Goal: Task Accomplishment & Management: Manage account settings

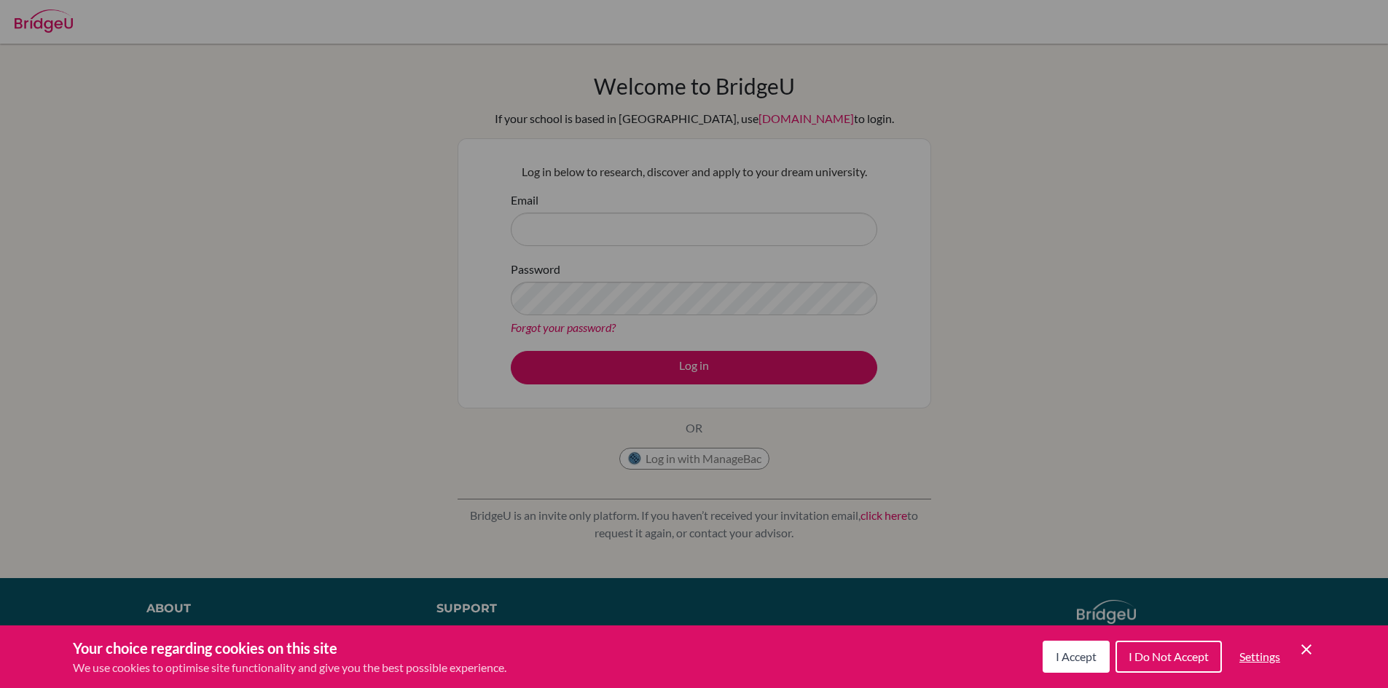
click at [561, 218] on div "Cookie Preferences" at bounding box center [694, 344] width 1388 height 688
click at [1042, 667] on button "I Accept" at bounding box center [1075, 657] width 67 height 32
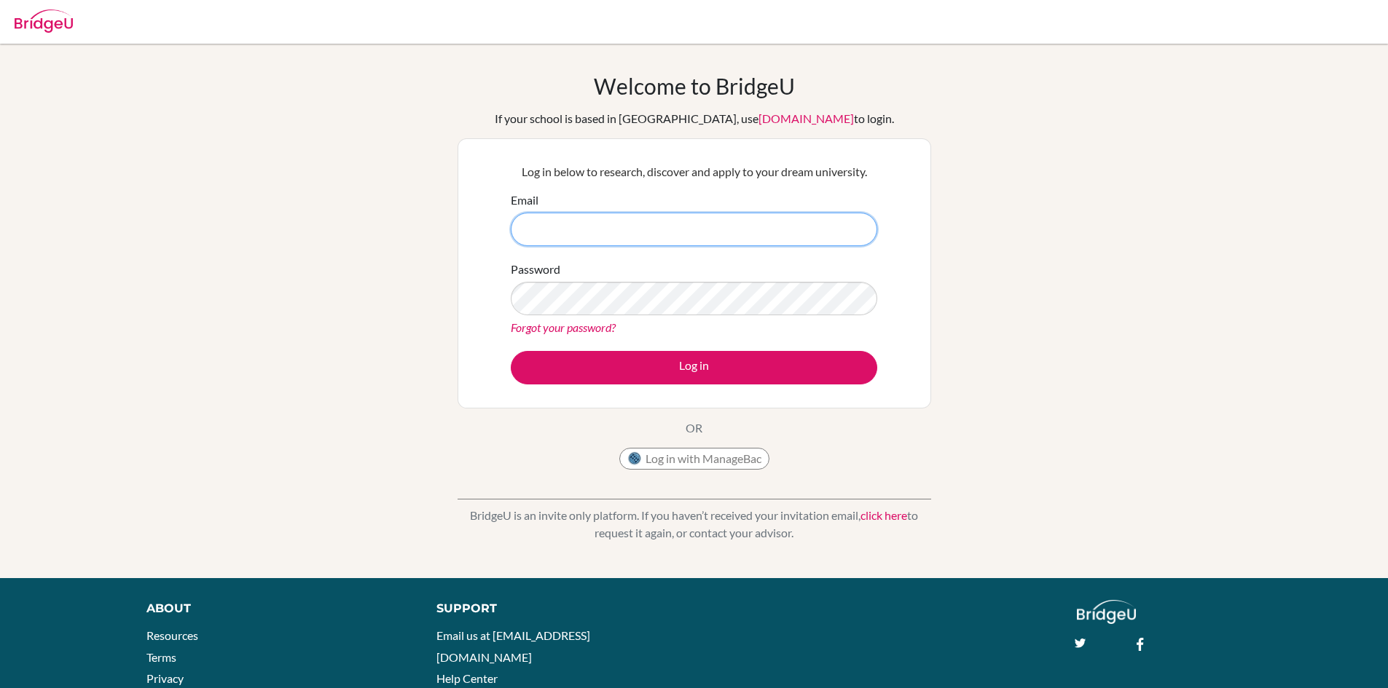
click at [578, 229] on input "Email" at bounding box center [694, 230] width 366 height 34
type input "[EMAIL_ADDRESS][DOMAIN_NAME]"
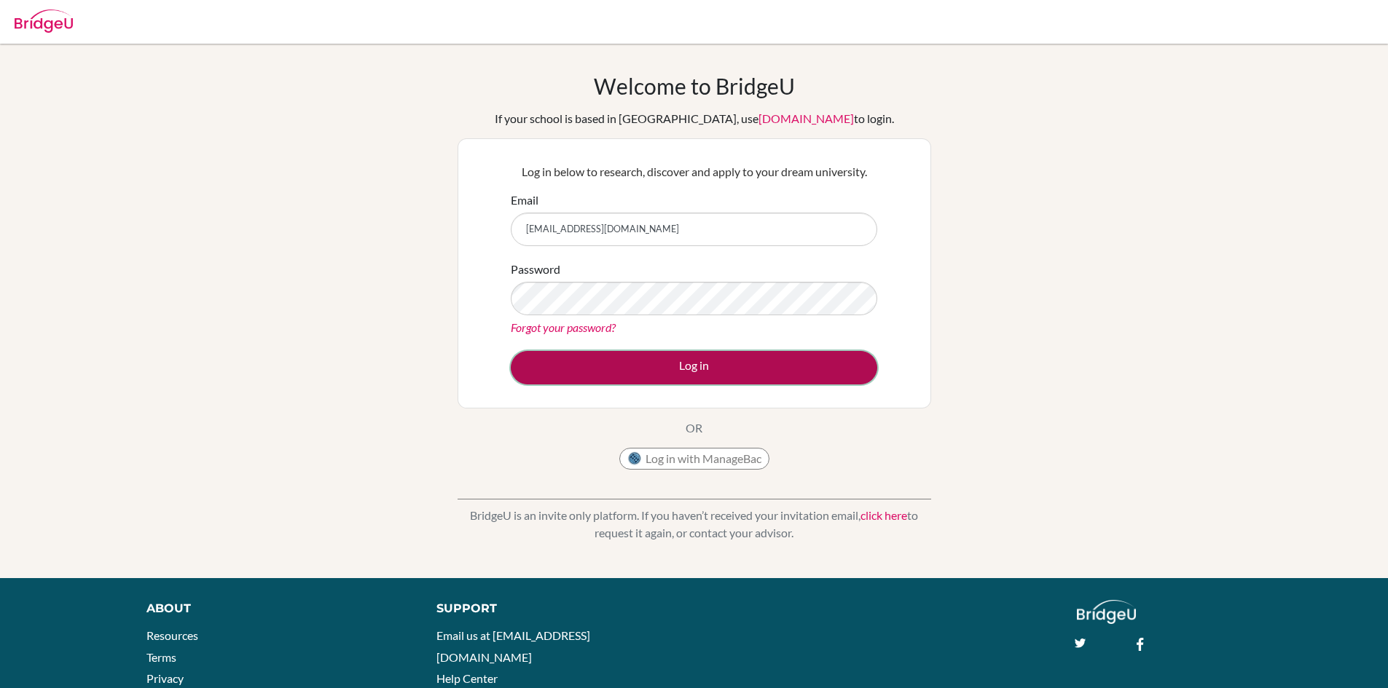
click at [629, 377] on button "Log in" at bounding box center [694, 368] width 366 height 34
click at [638, 381] on button "Log in" at bounding box center [694, 368] width 366 height 34
click at [640, 373] on button "Log in" at bounding box center [694, 368] width 366 height 34
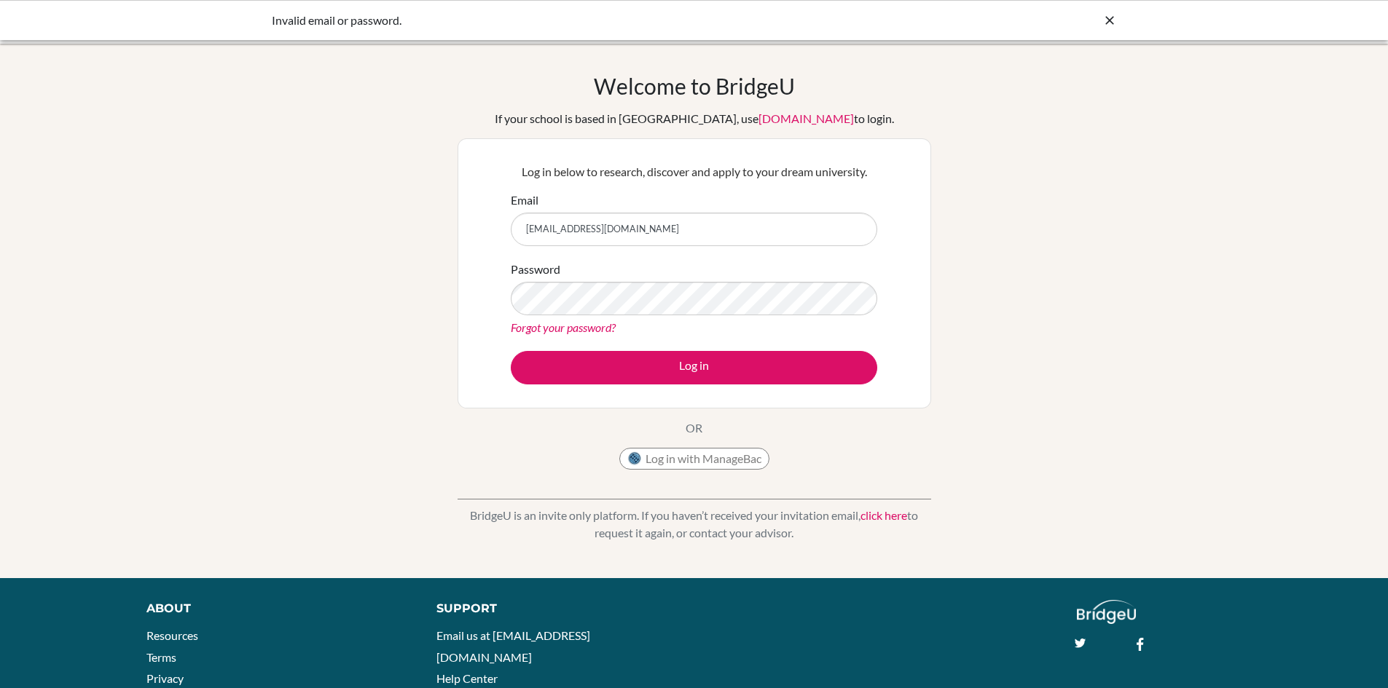
type input "bmaurvi6669@vivekhighschool.onmicrosoft.com"
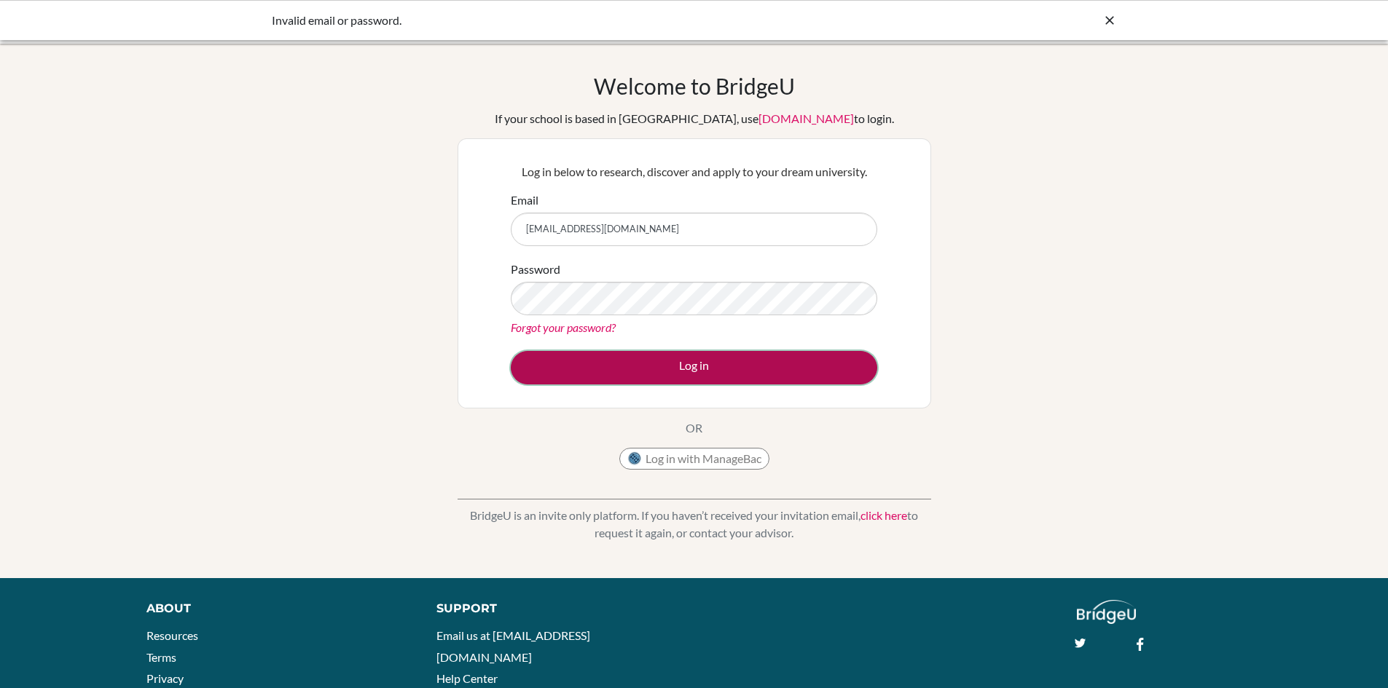
click at [623, 375] on button "Log in" at bounding box center [694, 368] width 366 height 34
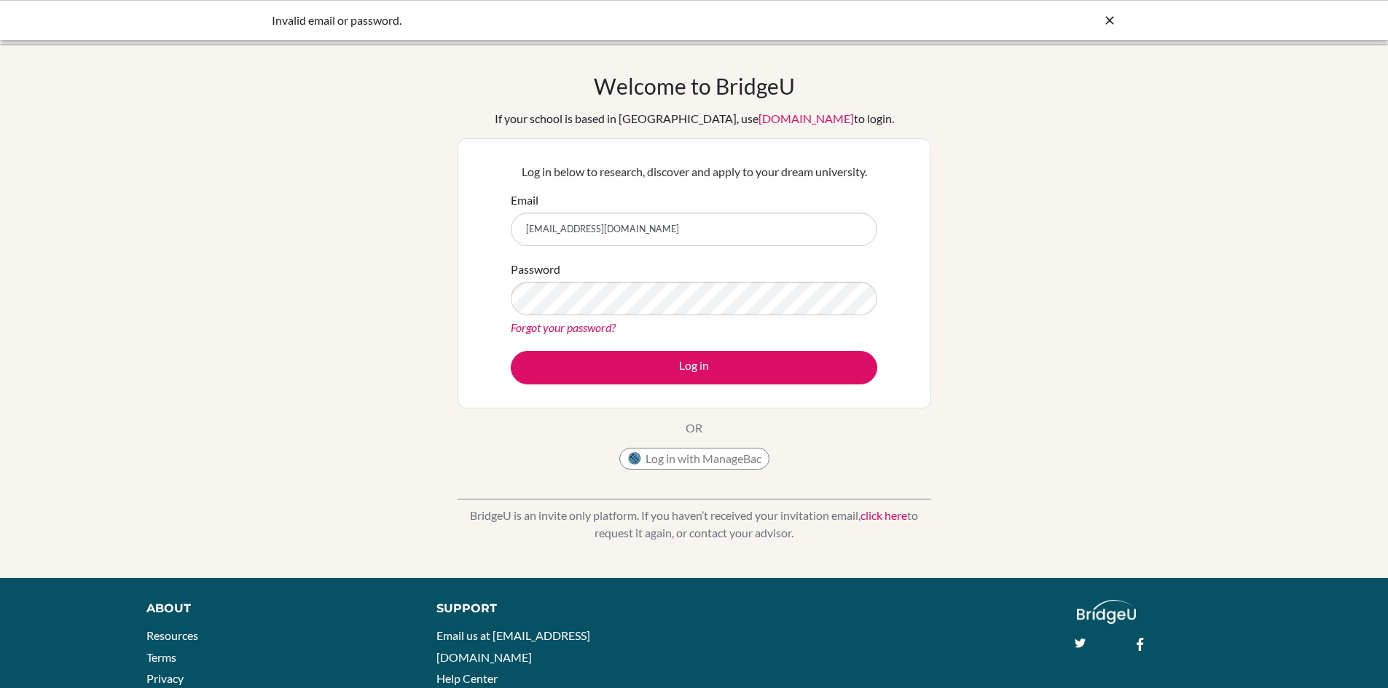
click at [530, 225] on input "bmaurvi6669@vivekhighschool.onmicrosoft.com" at bounding box center [694, 230] width 366 height 34
type input "[EMAIL_ADDRESS][DOMAIN_NAME]"
click at [535, 280] on div "Password Forgot your password?" at bounding box center [694, 299] width 366 height 76
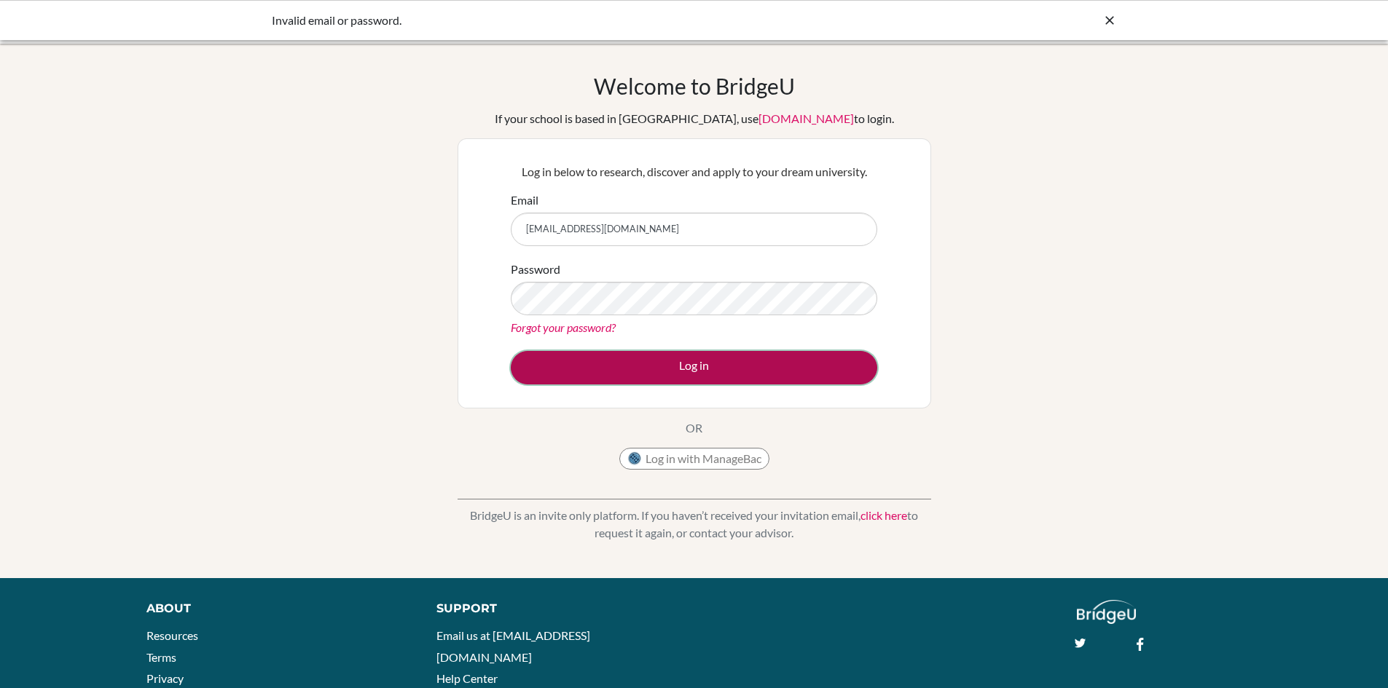
click at [562, 356] on button "Log in" at bounding box center [694, 368] width 366 height 34
click at [550, 361] on button "Log in" at bounding box center [694, 368] width 366 height 34
click at [550, 366] on button "Log in" at bounding box center [694, 368] width 366 height 34
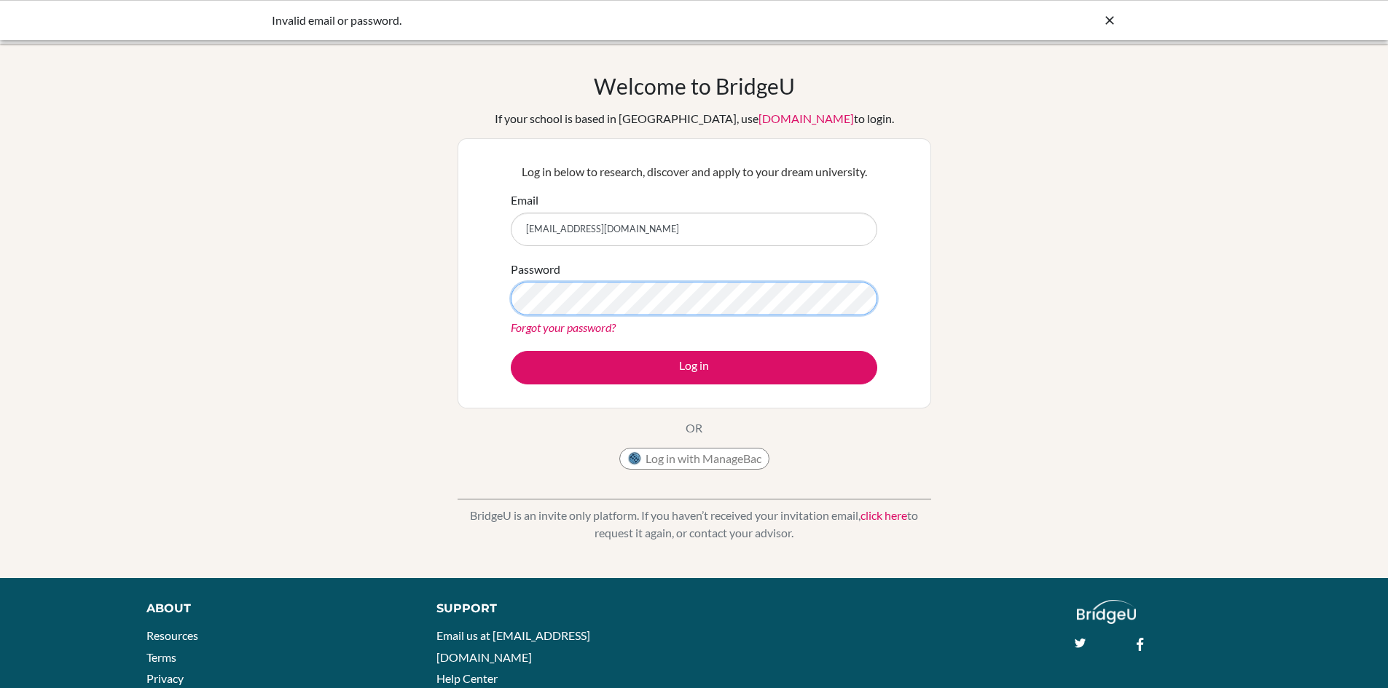
click at [511, 351] on button "Log in" at bounding box center [694, 368] width 366 height 34
type input "[EMAIL_ADDRESS][DOMAIN_NAME]"
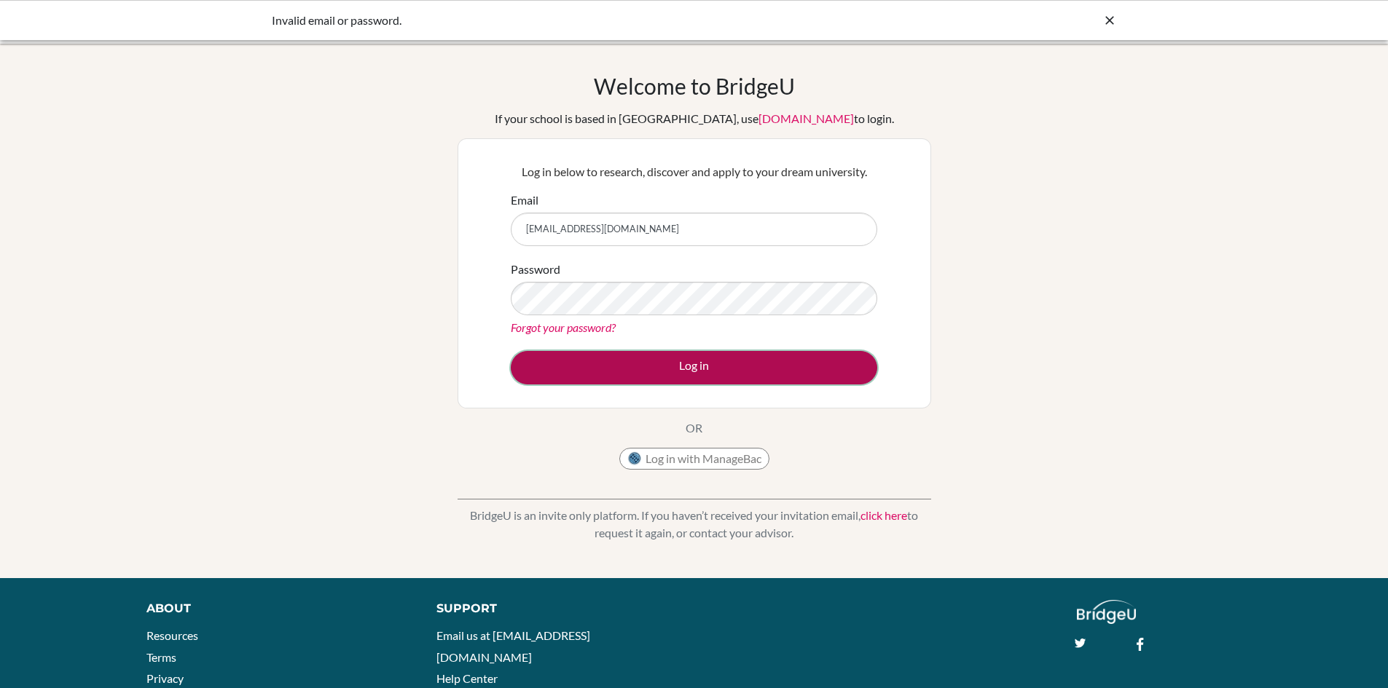
click at [572, 354] on button "Log in" at bounding box center [694, 368] width 366 height 34
click at [573, 362] on button "Log in" at bounding box center [694, 368] width 366 height 34
click at [567, 363] on button "Log in" at bounding box center [694, 368] width 366 height 34
click at [553, 363] on button "Log in" at bounding box center [694, 368] width 366 height 34
click at [581, 363] on button "Log in" at bounding box center [694, 368] width 366 height 34
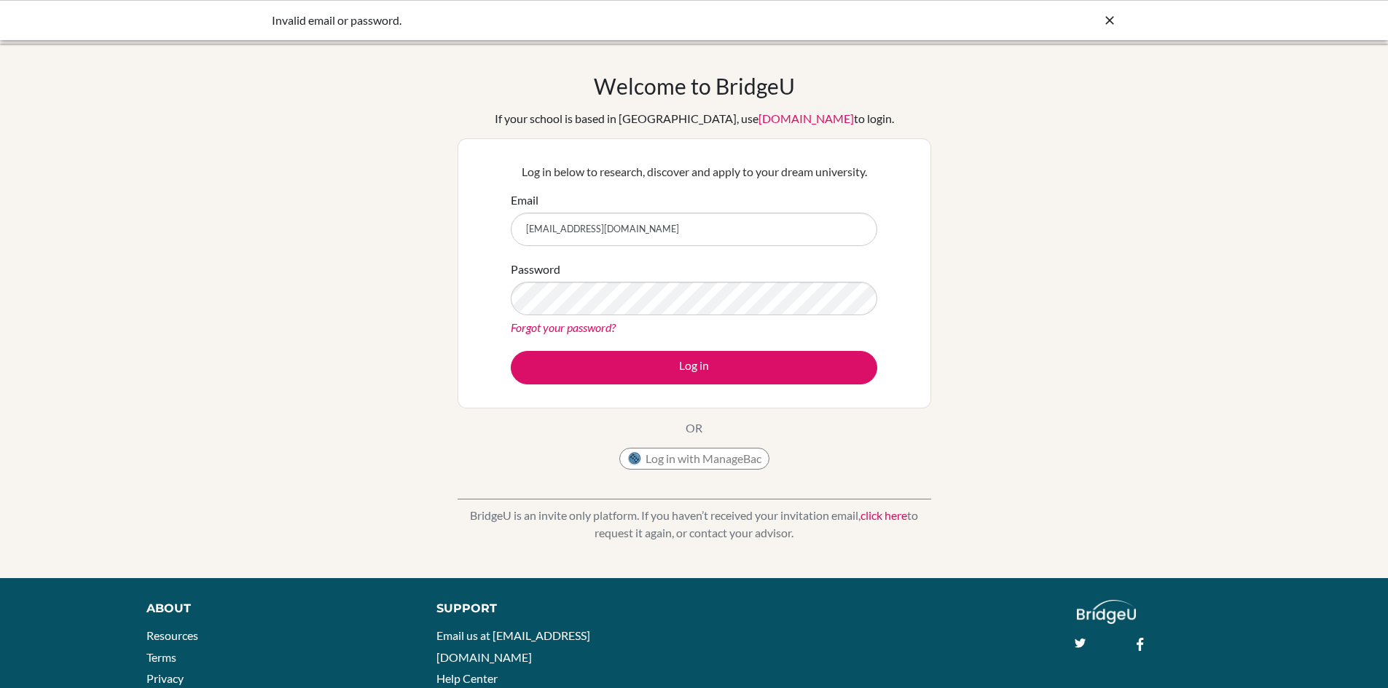
type input "[EMAIL_ADDRESS][DOMAIN_NAME]"
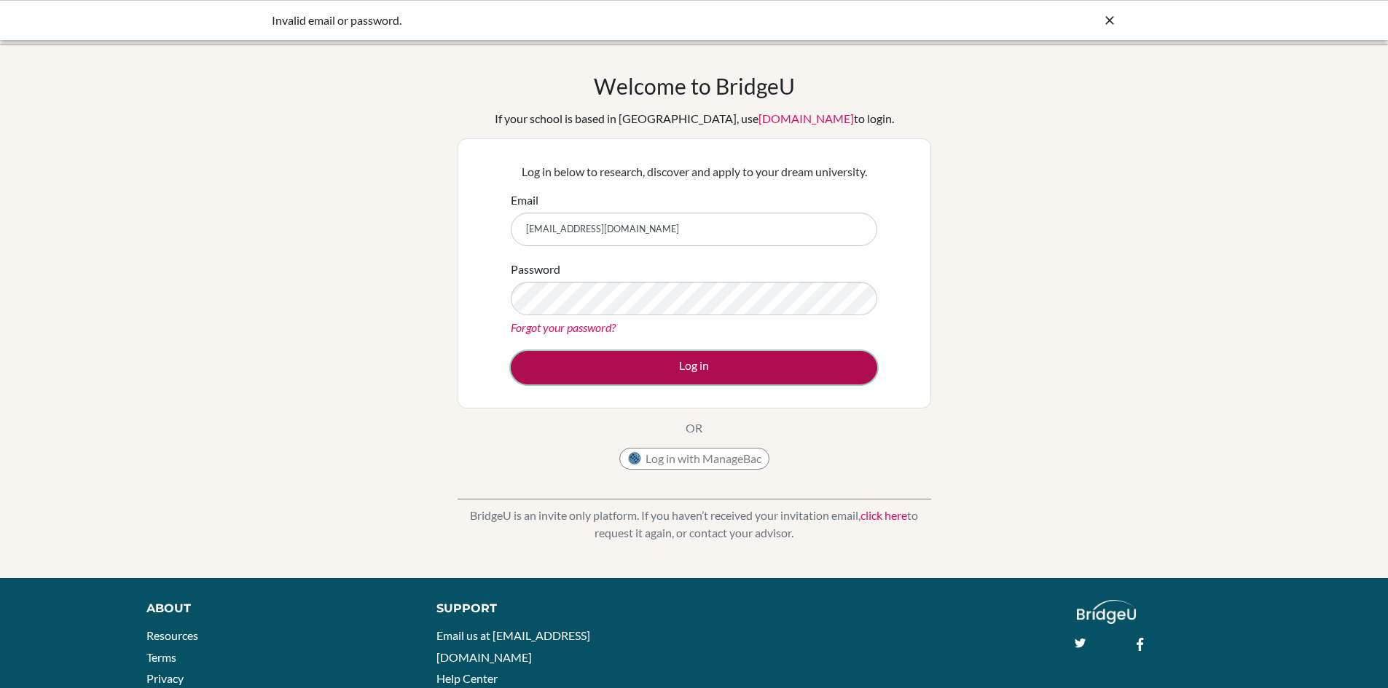
click at [611, 366] on button "Log in" at bounding box center [694, 368] width 366 height 34
click at [554, 356] on button "Log in" at bounding box center [694, 368] width 366 height 34
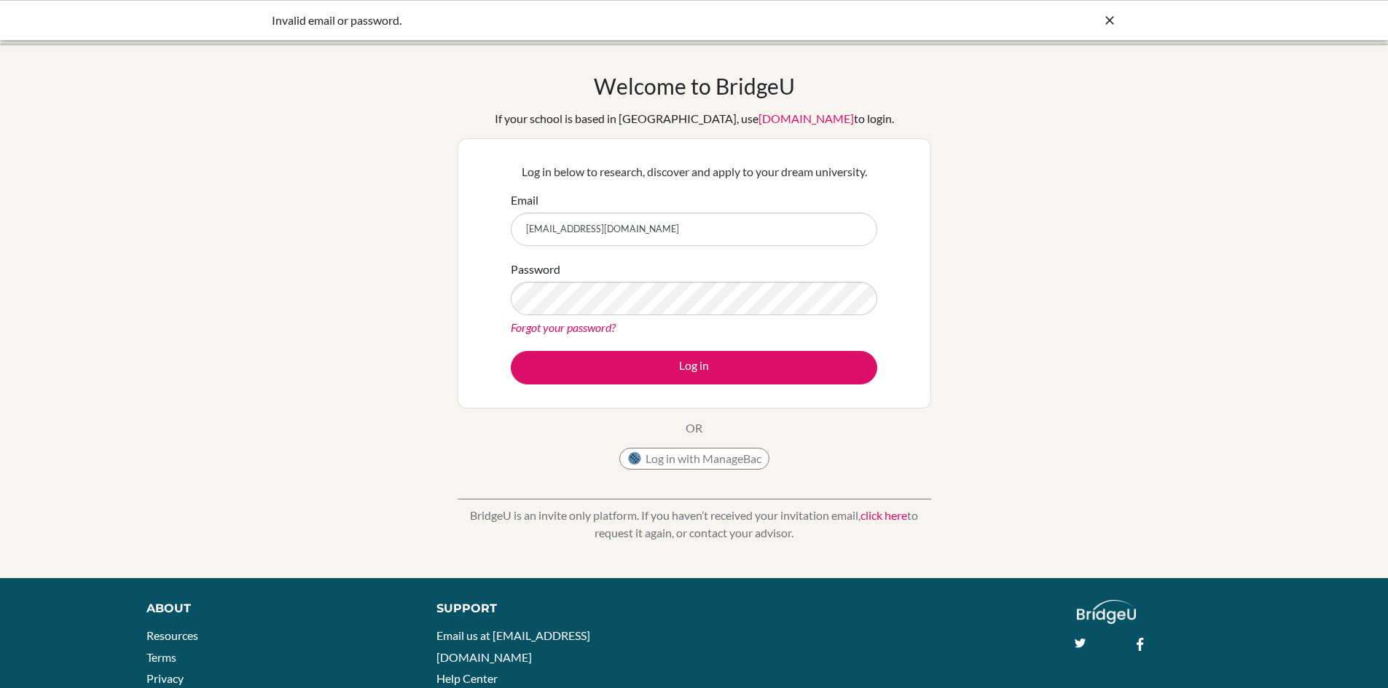
click at [608, 328] on link "Forgot your password?" at bounding box center [563, 328] width 105 height 14
drag, startPoint x: 523, startPoint y: 224, endPoint x: 874, endPoint y: 238, distance: 351.4
click at [874, 238] on input "[EMAIL_ADDRESS][DOMAIN_NAME]" at bounding box center [694, 230] width 366 height 34
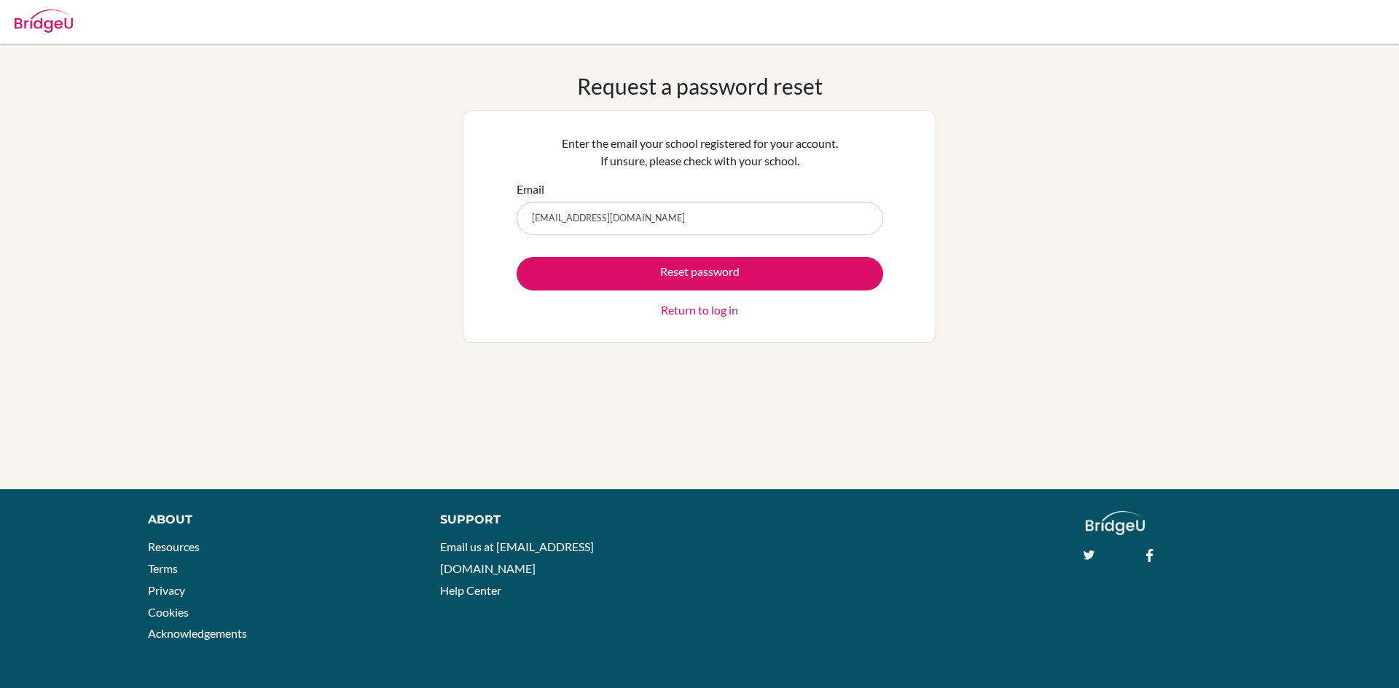
type input "maurvi6669@vivekhighschool.onmicrosoft.com"
click at [645, 251] on form "Email maurvi6669@vivekhighschool.onmicrosoft.com Reset password Return to log in" at bounding box center [699, 250] width 366 height 138
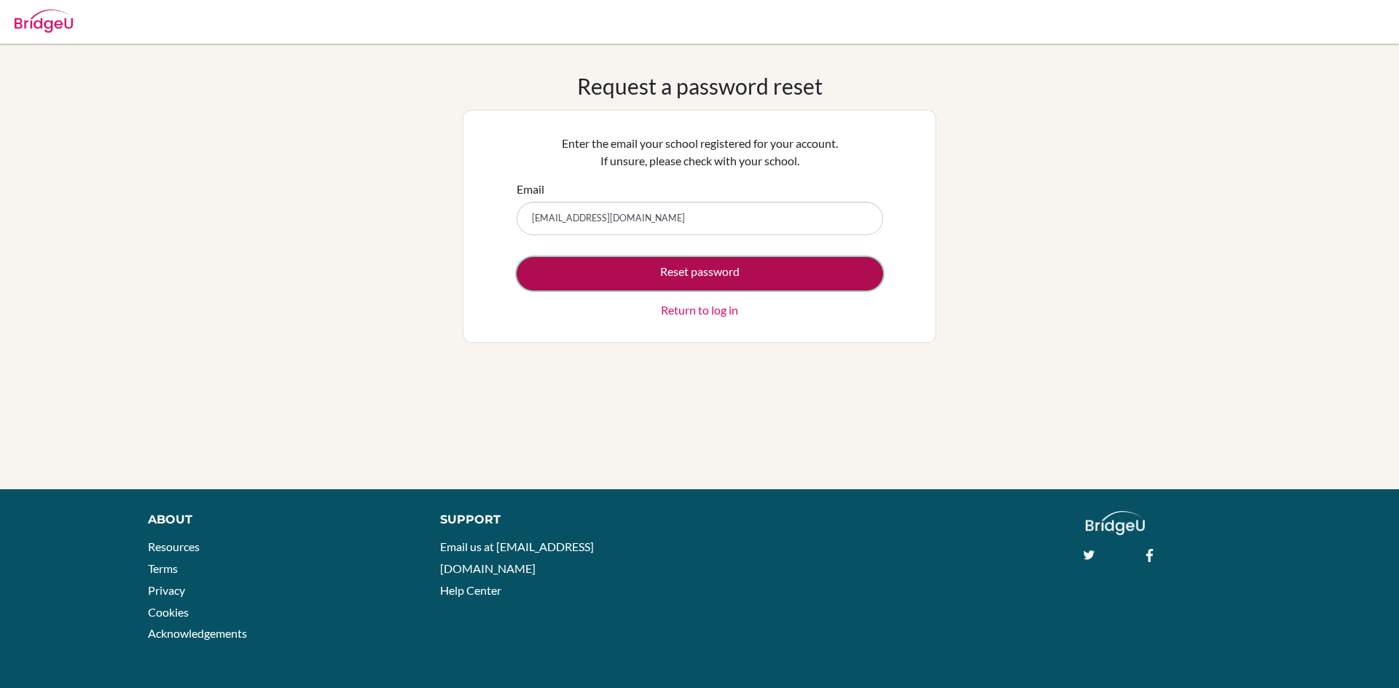
click at [647, 282] on button "Reset password" at bounding box center [699, 274] width 366 height 34
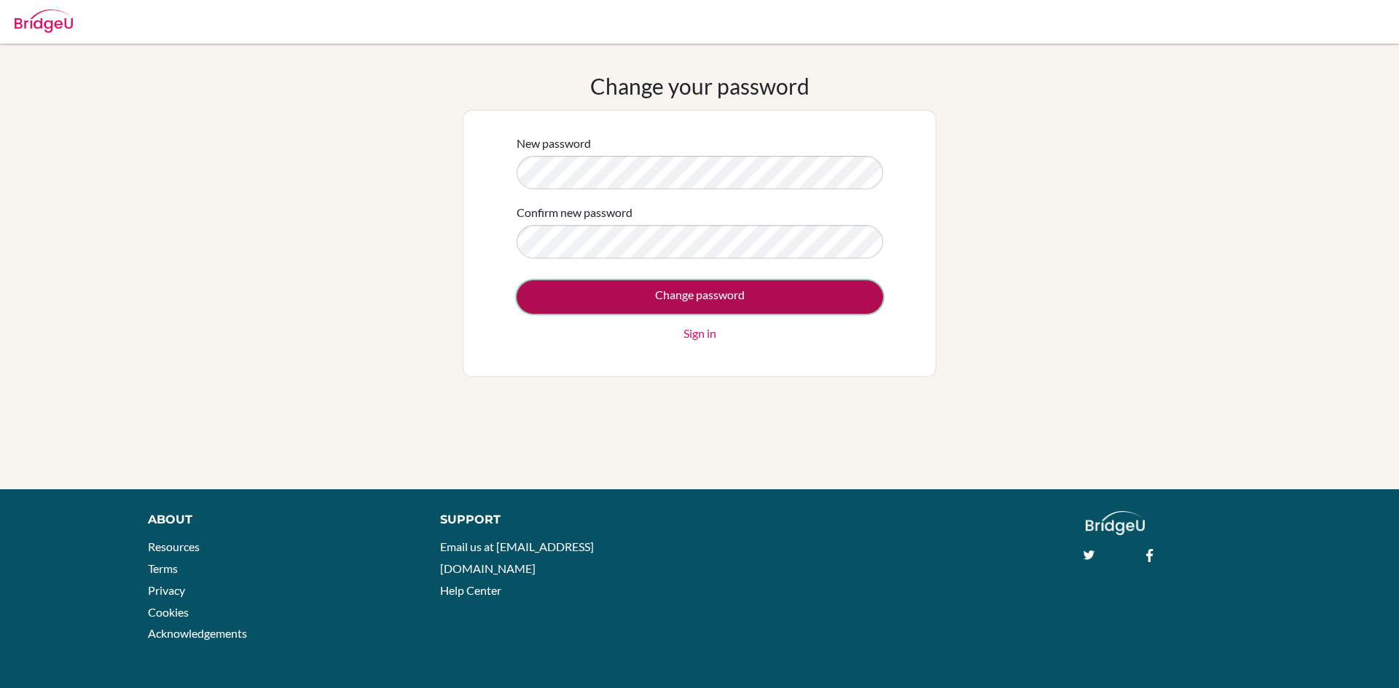
click at [712, 287] on input "Change password" at bounding box center [699, 297] width 366 height 34
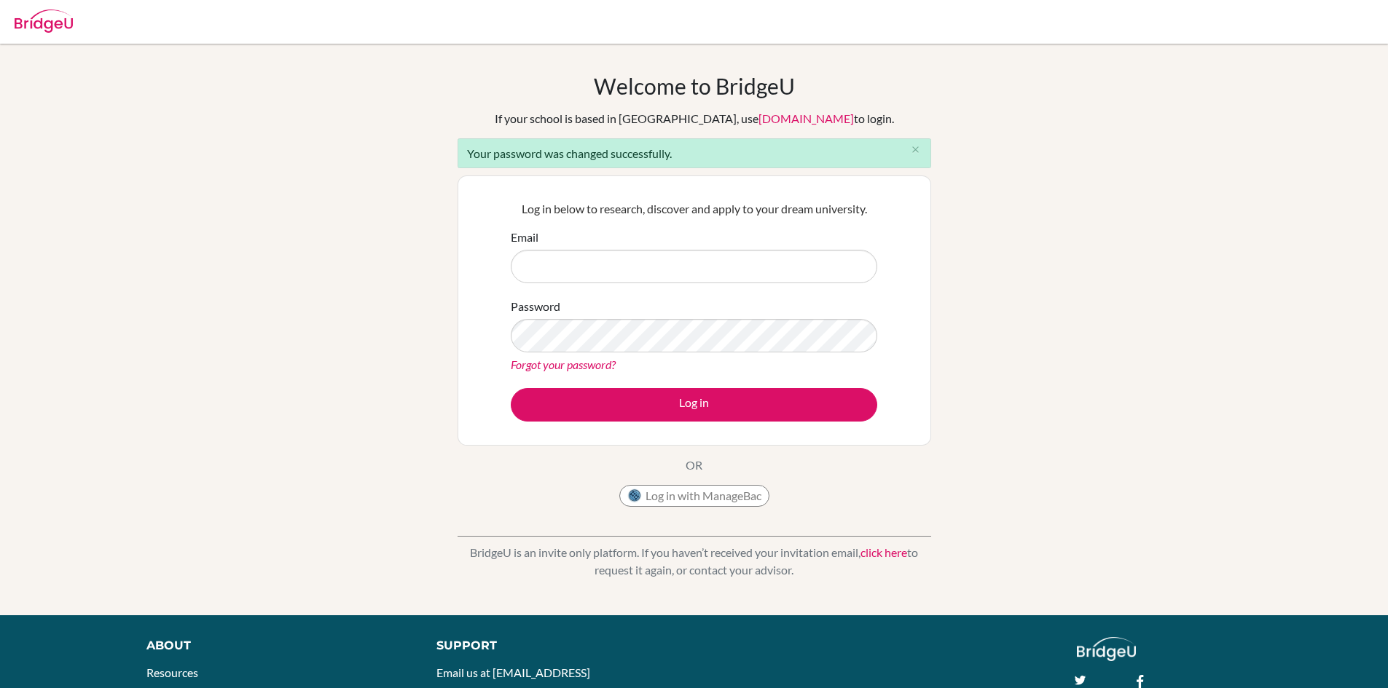
click at [959, 266] on div "Welcome to BridgeU If your school is based in China, use app.bridge-u.com.cn to…" at bounding box center [694, 330] width 1388 height 514
click at [617, 275] on input "Email" at bounding box center [694, 267] width 366 height 34
type input "maurvi6669@vivekhighschool.onmicrosoft.com"
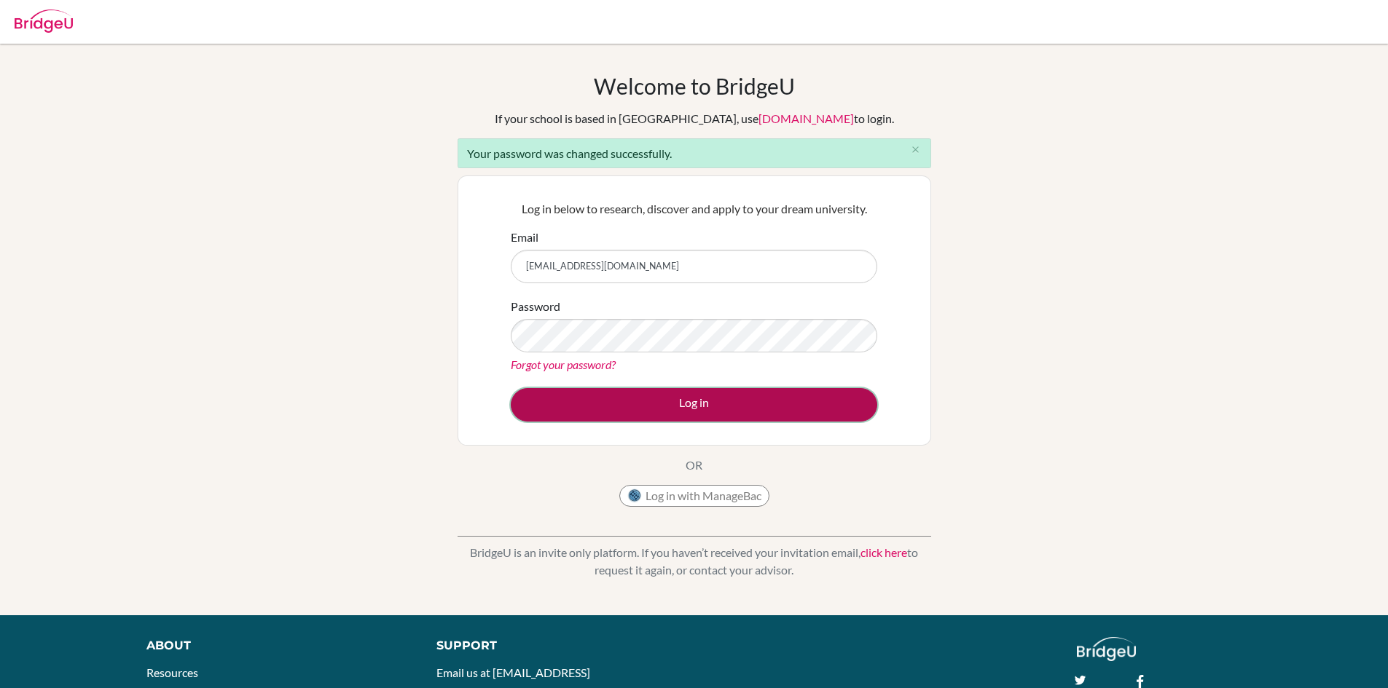
click at [607, 396] on button "Log in" at bounding box center [694, 405] width 366 height 34
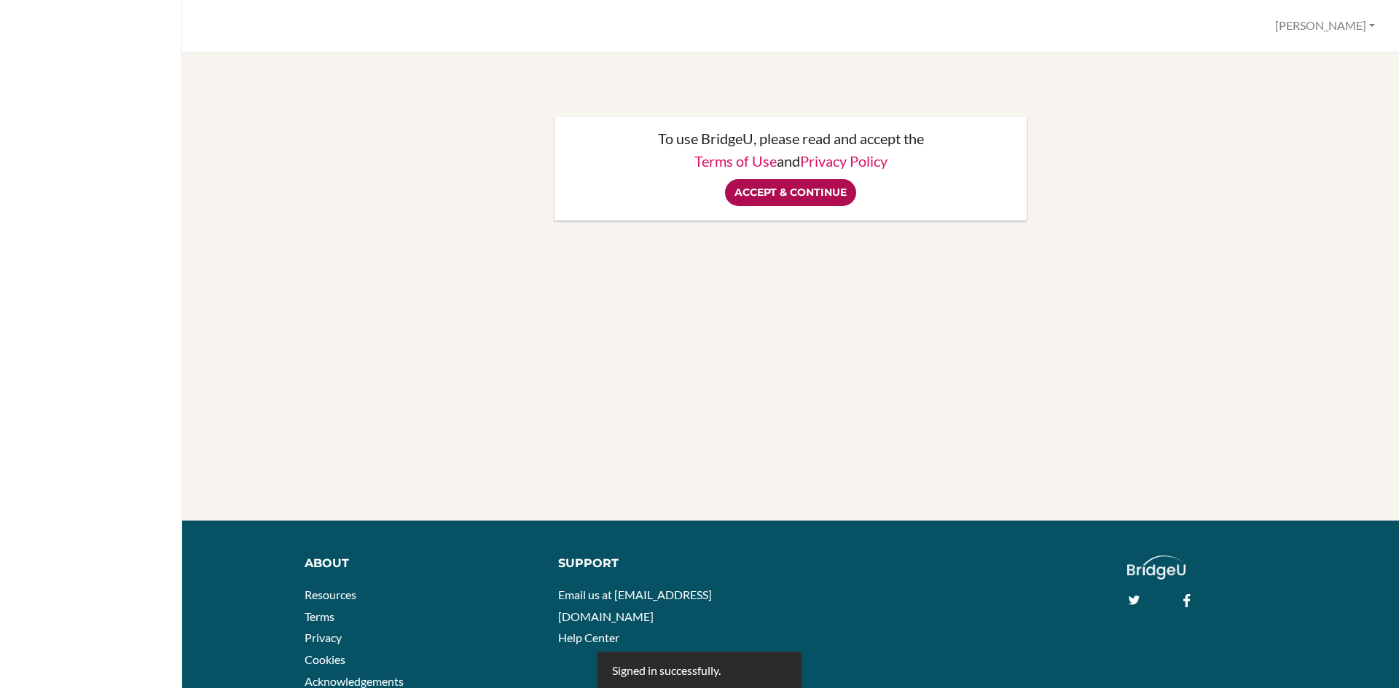
click at [762, 190] on input "Accept & Continue" at bounding box center [790, 192] width 131 height 27
